Goal: Information Seeking & Learning: Learn about a topic

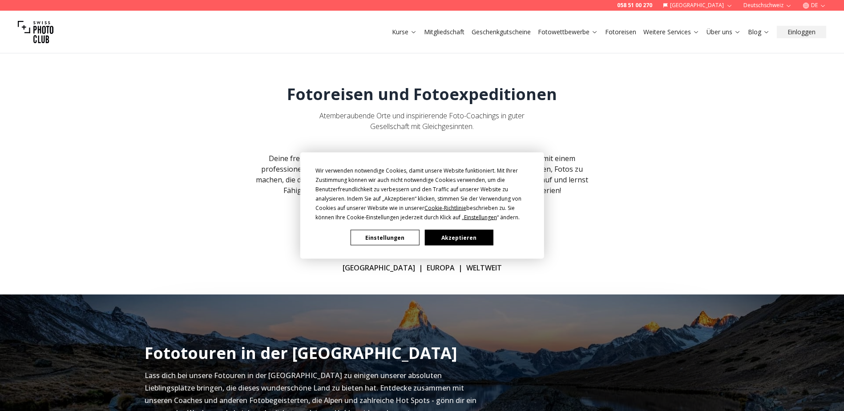
click at [439, 236] on button "Akzeptieren" at bounding box center [458, 238] width 69 height 16
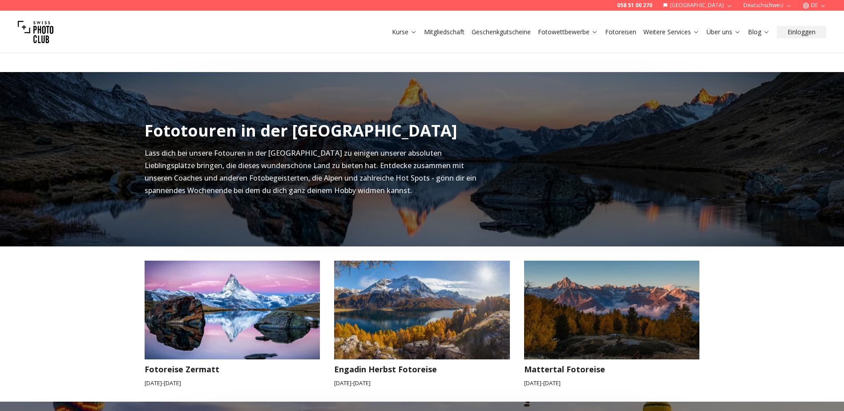
scroll to position [400, 0]
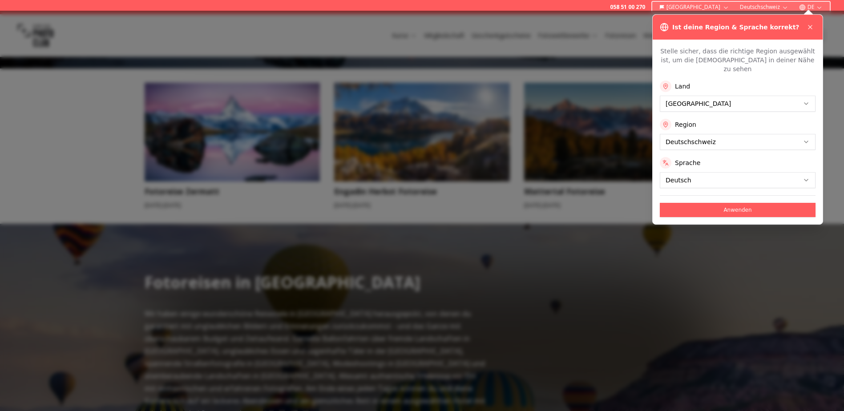
click at [804, 25] on div "Ist deine Region & Sprache korrekt?" at bounding box center [738, 27] width 156 height 11
click at [809, 26] on icon at bounding box center [810, 27] width 7 height 7
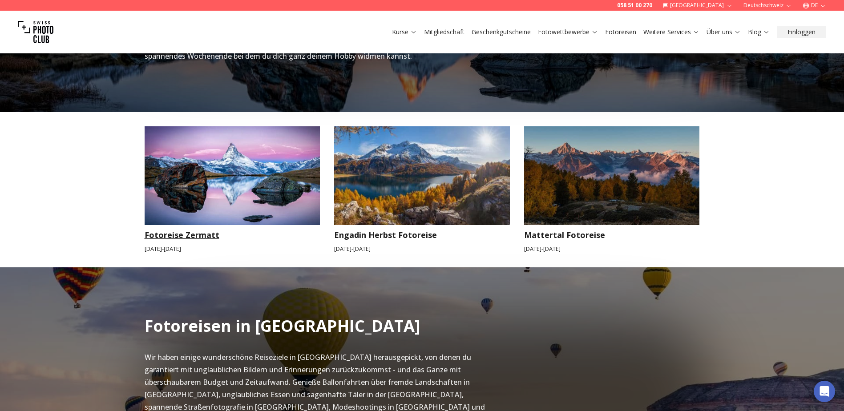
scroll to position [356, 0]
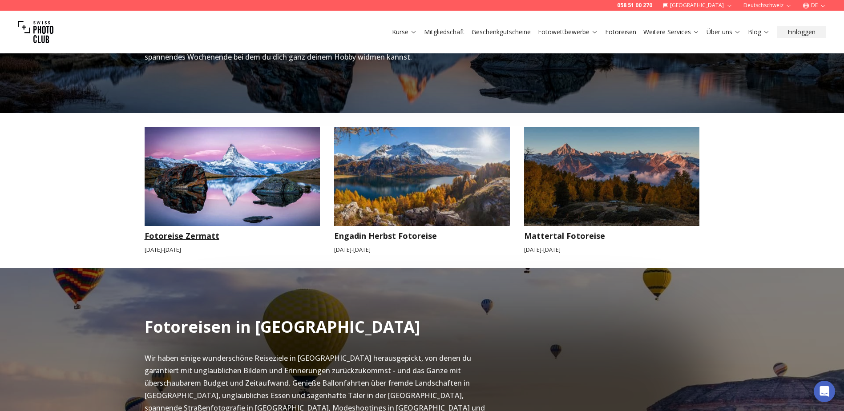
click at [202, 158] on img at bounding box center [233, 176] width 176 height 99
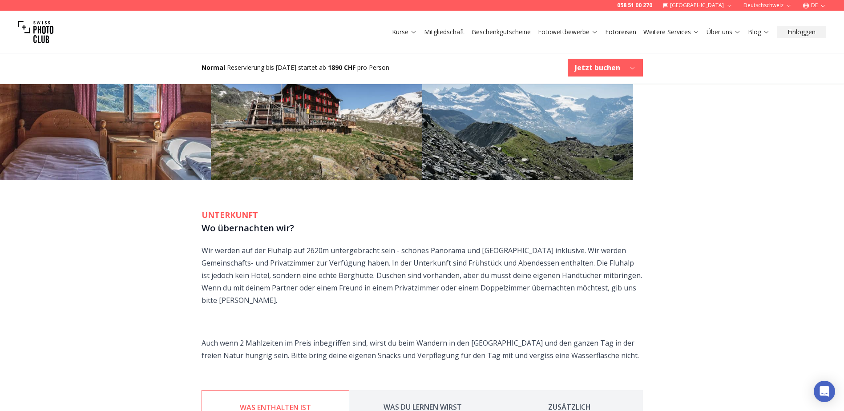
scroll to position [1112, 0]
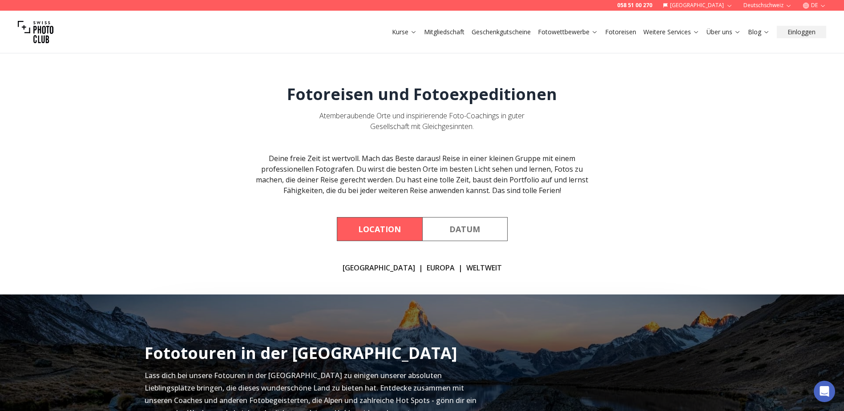
click at [427, 269] on link "EUROPA" at bounding box center [441, 268] width 28 height 11
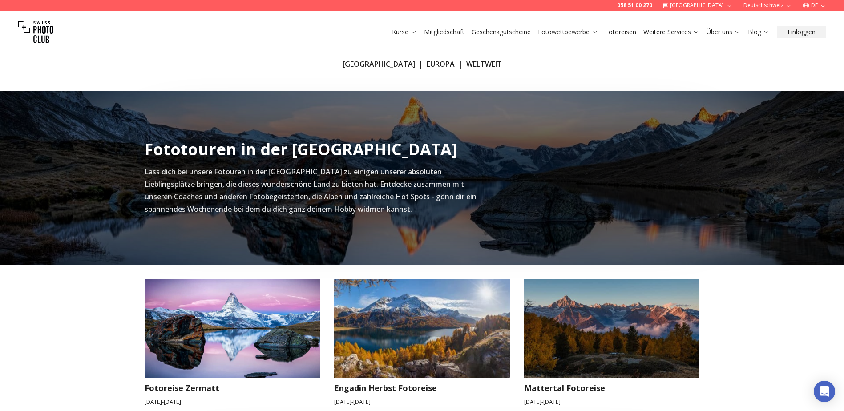
scroll to position [135, 0]
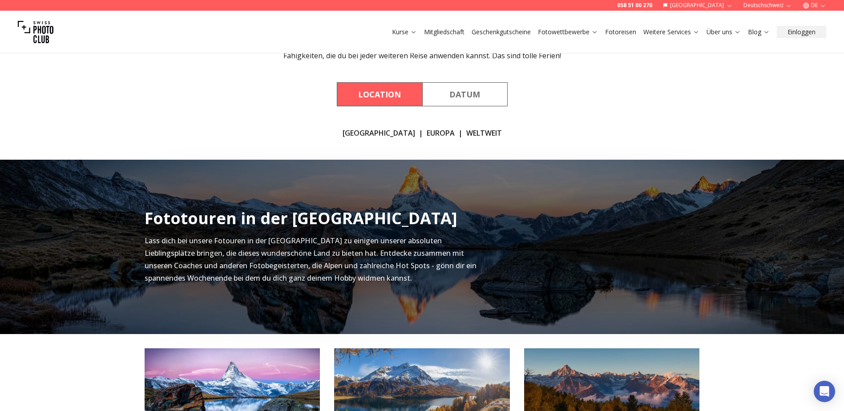
click at [466, 131] on link "WELTWEIT" at bounding box center [484, 133] width 36 height 11
